Goal: Answer question/provide support: Share knowledge or assist other users

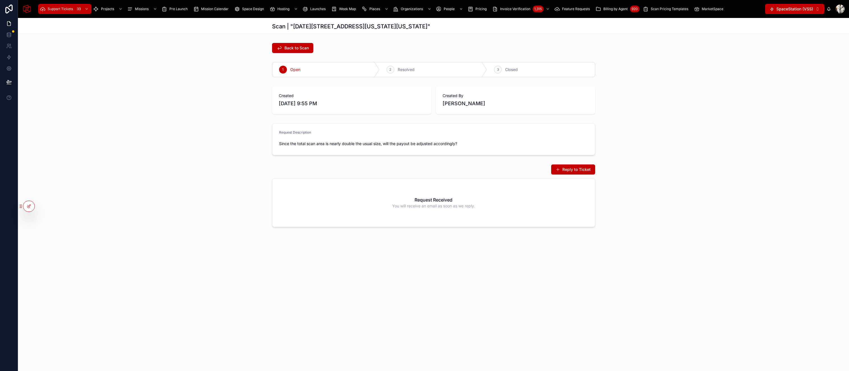
click at [568, 172] on button "Reply to Ticket" at bounding box center [573, 169] width 44 height 10
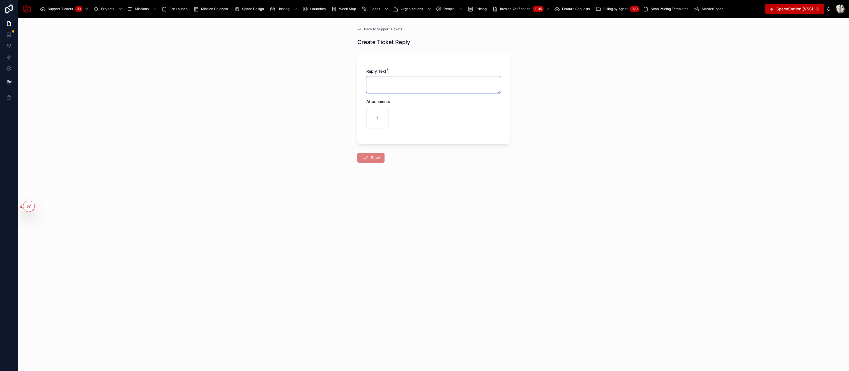
click at [412, 83] on textarea at bounding box center [433, 84] width 135 height 17
type textarea "**********"
click at [370, 169] on button "Save" at bounding box center [370, 168] width 27 height 10
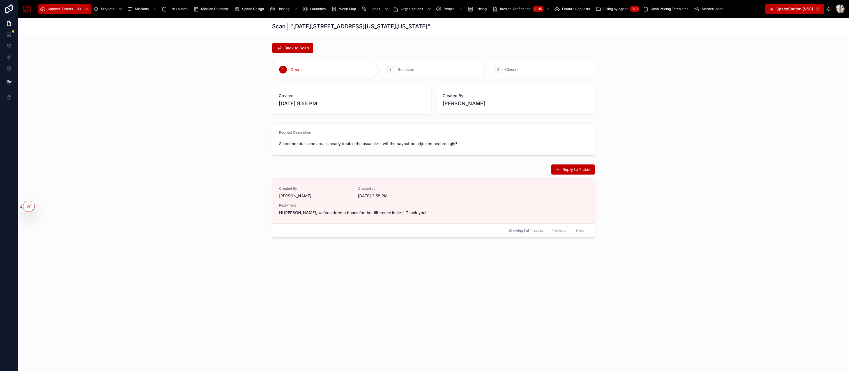
click at [501, 72] on div "3" at bounding box center [498, 70] width 8 height 8
click at [57, 7] on span "Support Tickets" at bounding box center [60, 9] width 25 height 4
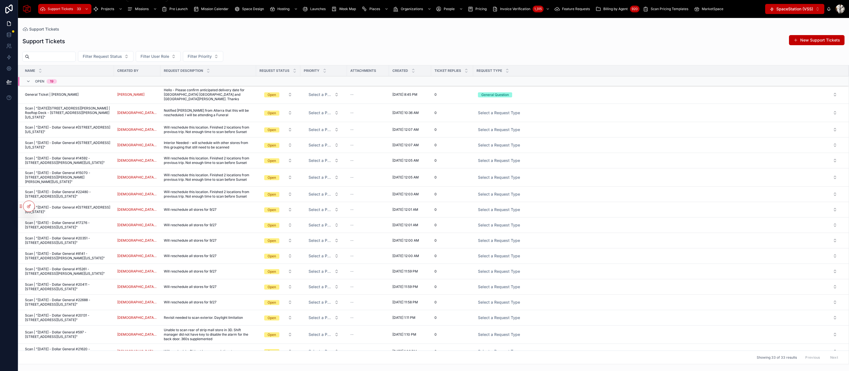
click at [102, 11] on span "Projects" at bounding box center [107, 9] width 13 height 4
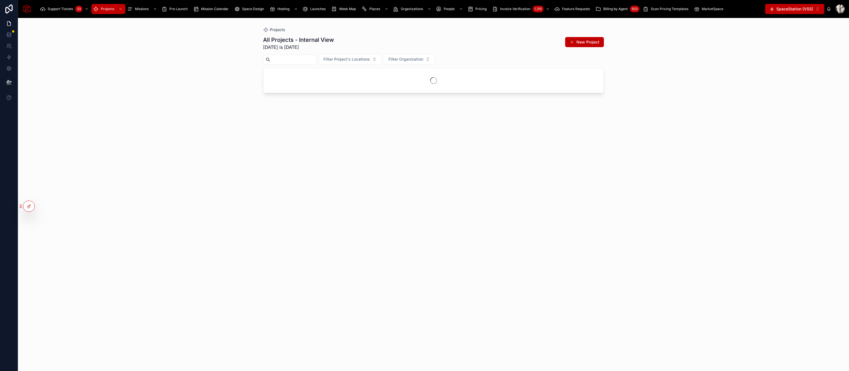
click at [310, 60] on input "text" at bounding box center [293, 60] width 46 height 8
click at [299, 61] on input "***" at bounding box center [293, 60] width 46 height 8
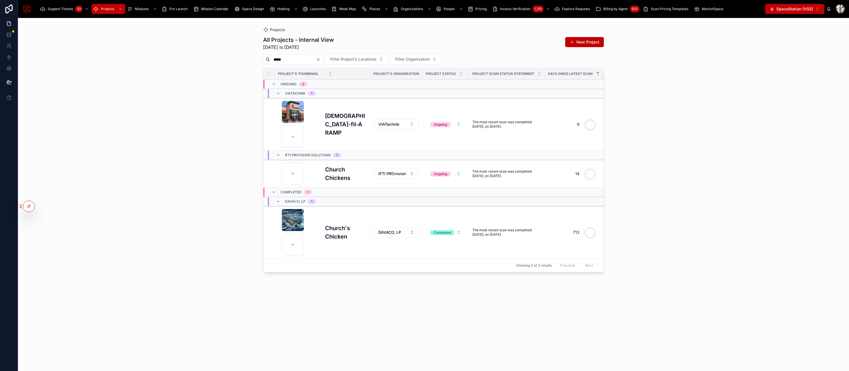
type input "*****"
click at [337, 127] on h3 "[DEMOGRAPHIC_DATA]-fil-A RAMP" at bounding box center [346, 124] width 42 height 25
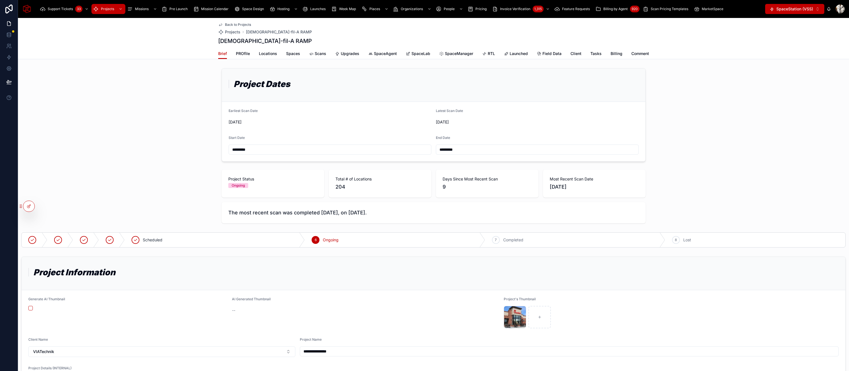
click at [249, 54] on span "PROfile" at bounding box center [243, 54] width 14 height 6
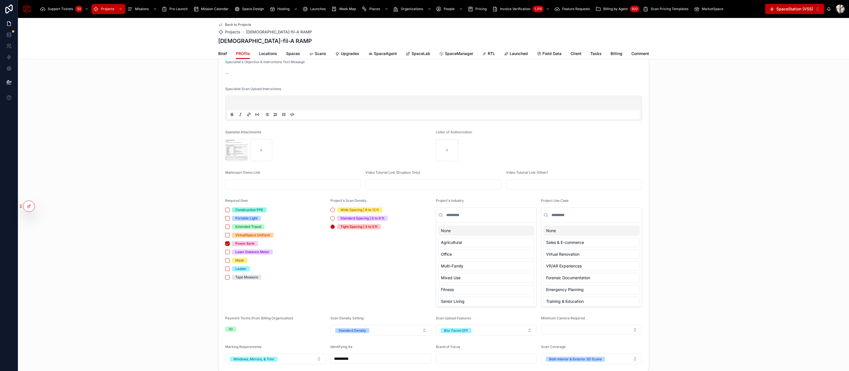
scroll to position [731, 0]
click at [0, 0] on div "Screenshot-2025-10-02-at-11.58.15-PM .png" at bounding box center [0, 0] width 0 height 0
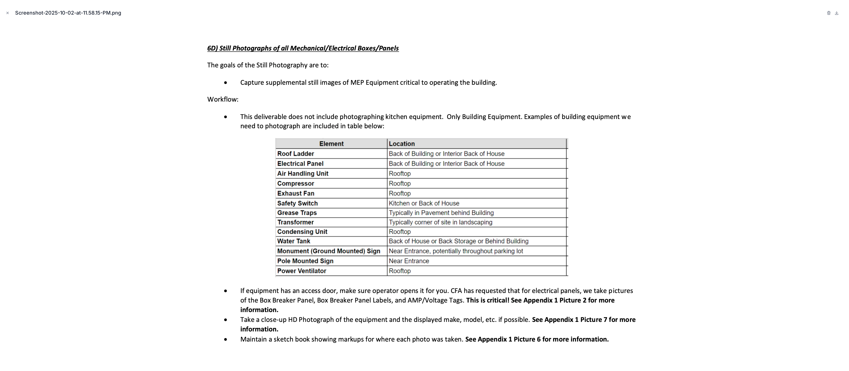
click at [7, 14] on icon "Close modal" at bounding box center [8, 13] width 4 height 4
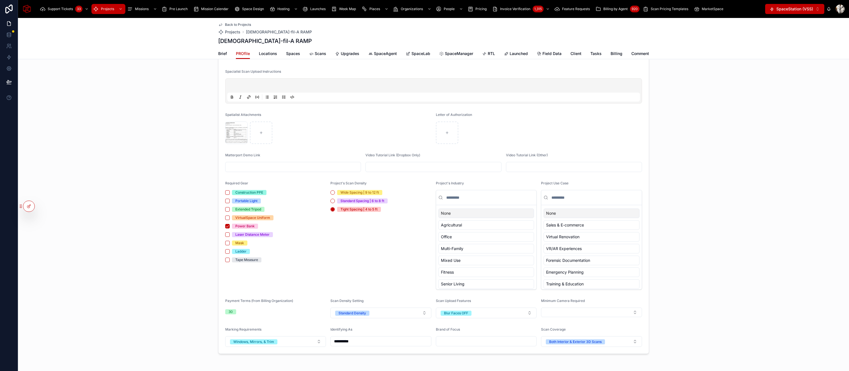
scroll to position [768, 0]
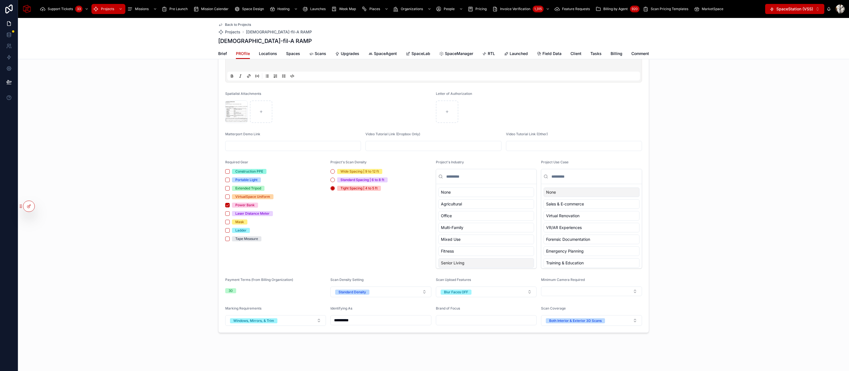
click at [461, 321] on input "text" at bounding box center [486, 320] width 100 height 8
type input "**********"
click at [321, 55] on span "Scans" at bounding box center [320, 54] width 11 height 6
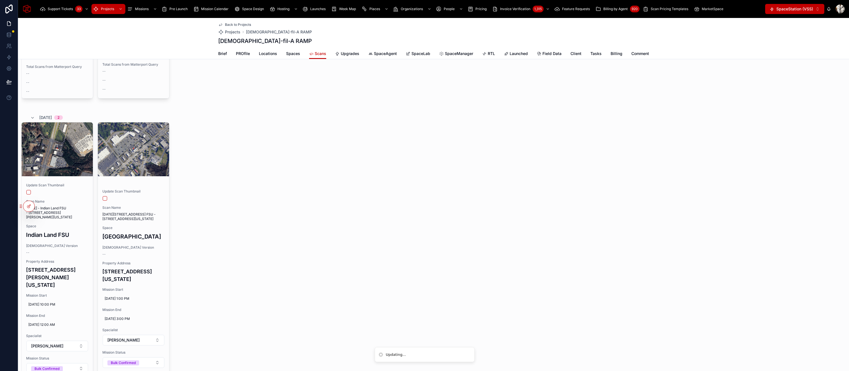
scroll to position [610, 0]
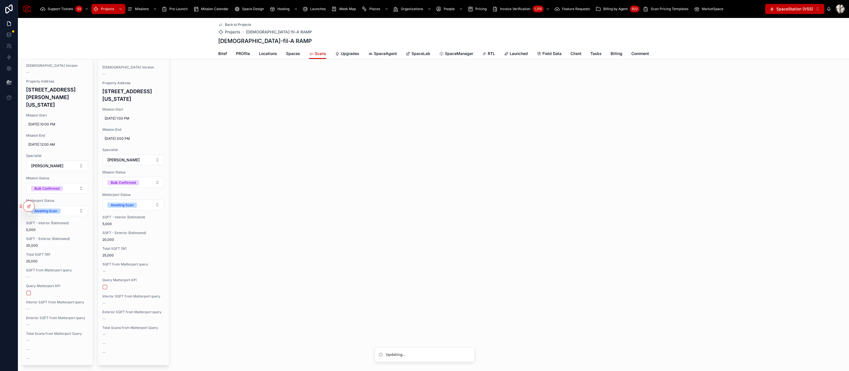
click at [512, 55] on span "Launched" at bounding box center [519, 54] width 18 height 6
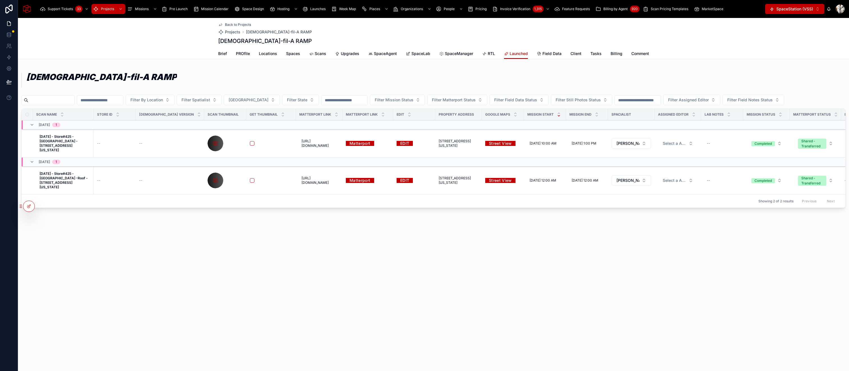
click at [346, 179] on link "Matterport" at bounding box center [360, 180] width 28 height 9
click at [346, 145] on link "Matterport" at bounding box center [360, 143] width 28 height 9
